Goal: Navigation & Orientation: Find specific page/section

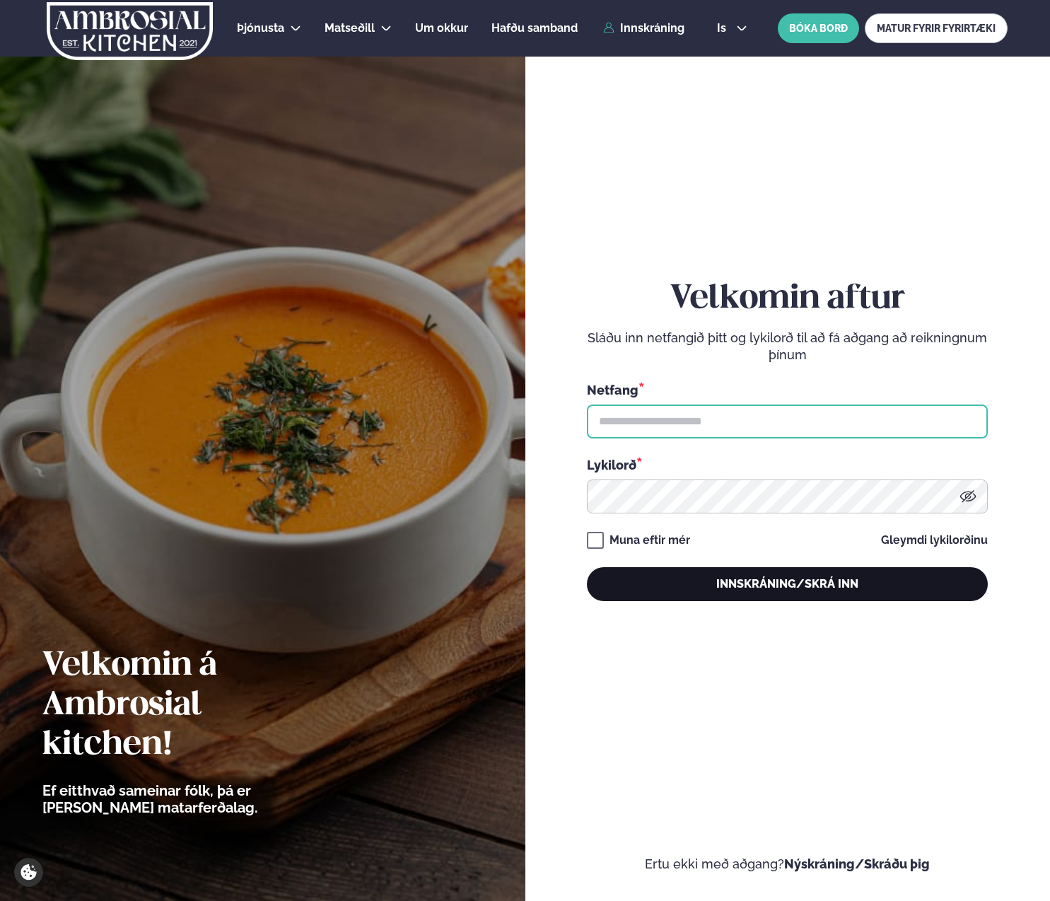
type input "**********"
click at [737, 573] on button "Innskráning/Skrá inn" at bounding box center [787, 584] width 401 height 34
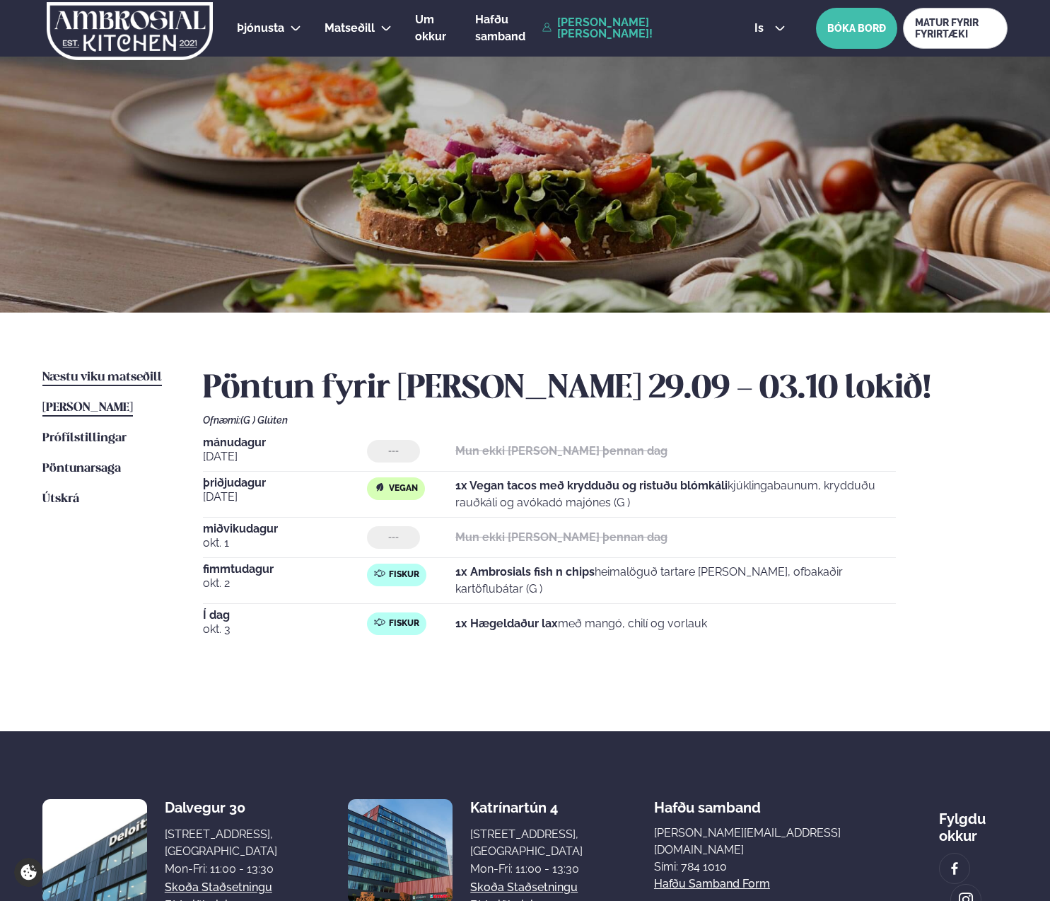
click at [125, 375] on span "Næstu viku matseðill" at bounding box center [101, 377] width 119 height 12
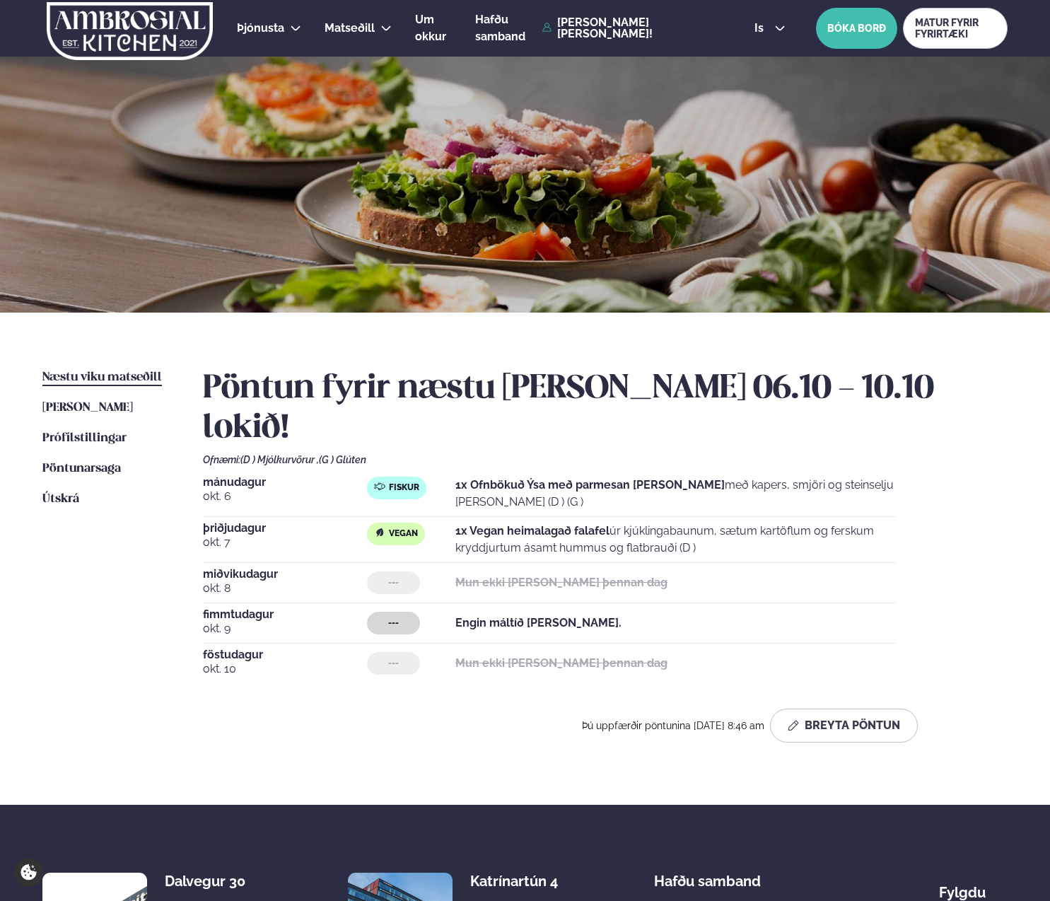
drag, startPoint x: 685, startPoint y: 508, endPoint x: 531, endPoint y: 502, distance: 154.2
click at [531, 523] on p "1x Vegan heimalagað falafel úr kjúklingabaunum, sætum kartöflum og ferskum kryd…" at bounding box center [675, 540] width 441 height 34
click at [78, 408] on span "[PERSON_NAME]" at bounding box center [87, 408] width 91 height 12
